Goal: Task Accomplishment & Management: Use online tool/utility

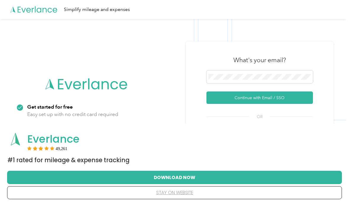
scroll to position [37, 0]
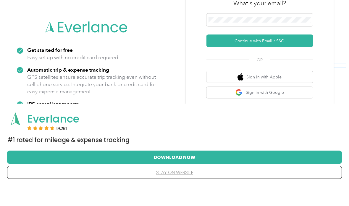
click at [284, 55] on button "Continue with Email / SSO" at bounding box center [259, 61] width 106 height 12
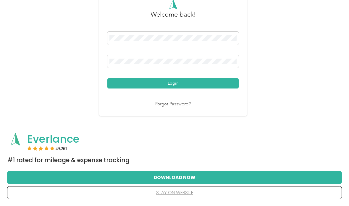
scroll to position [57, 0]
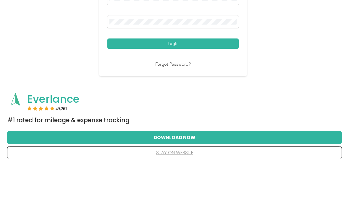
click at [205, 78] on button "Login" at bounding box center [172, 83] width 131 height 10
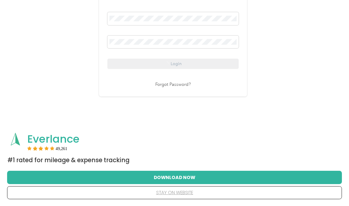
click at [181, 193] on button "stay on website" at bounding box center [175, 192] width 316 height 12
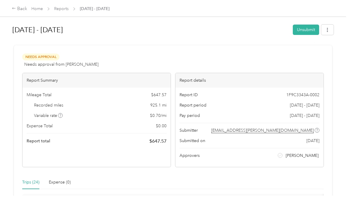
click at [39, 11] on link "Home" at bounding box center [37, 8] width 12 height 5
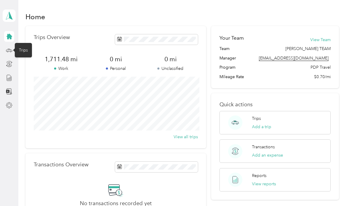
click at [12, 50] on icon at bounding box center [9, 49] width 6 height 3
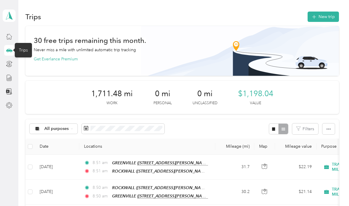
click at [330, 15] on button "New trip" at bounding box center [322, 17] width 31 height 10
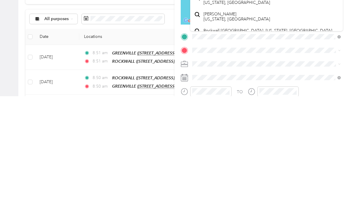
scroll to position [24, 0]
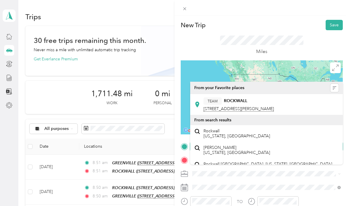
click at [237, 106] on span "[STREET_ADDRESS][PERSON_NAME]" at bounding box center [238, 108] width 70 height 5
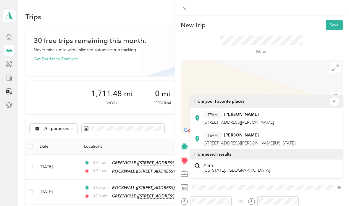
click at [264, 120] on span "[STREET_ADDRESS][PERSON_NAME]" at bounding box center [238, 122] width 70 height 5
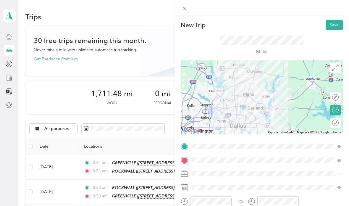
scroll to position [0, 0]
click at [337, 27] on button "Save" at bounding box center [334, 25] width 17 height 10
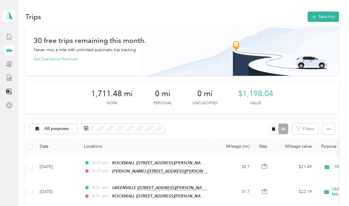
click at [328, 17] on button "New trip" at bounding box center [322, 17] width 31 height 10
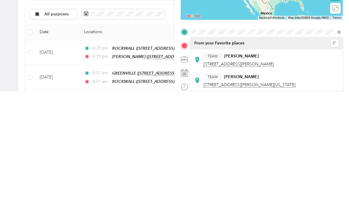
click at [242, 176] on span "[STREET_ADDRESS][PERSON_NAME]" at bounding box center [238, 178] width 70 height 5
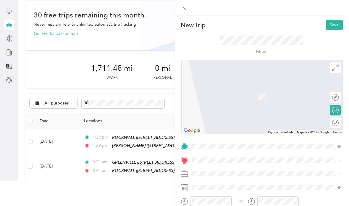
scroll to position [24, 0]
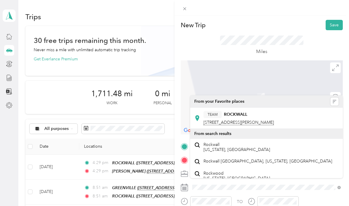
click at [240, 120] on span "[STREET_ADDRESS][PERSON_NAME]" at bounding box center [238, 122] width 70 height 5
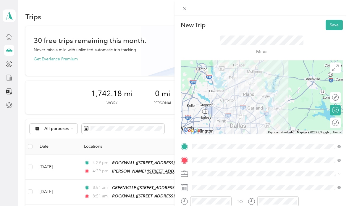
click at [338, 28] on button "Save" at bounding box center [334, 25] width 17 height 10
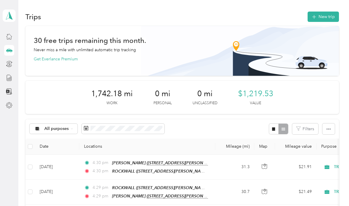
scroll to position [0, 0]
